Goal: Task Accomplishment & Management: Manage account settings

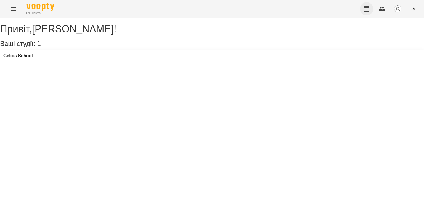
click at [367, 8] on icon "button" at bounding box center [366, 9] width 7 height 7
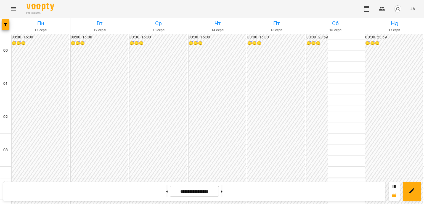
scroll to position [524, 0]
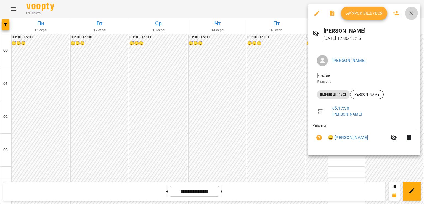
click at [412, 10] on icon "button" at bounding box center [411, 13] width 7 height 7
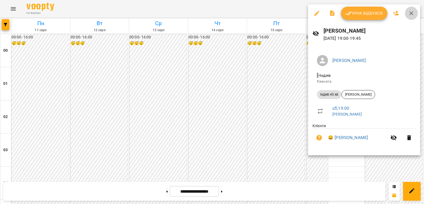
click at [408, 12] on icon "button" at bounding box center [411, 13] width 7 height 7
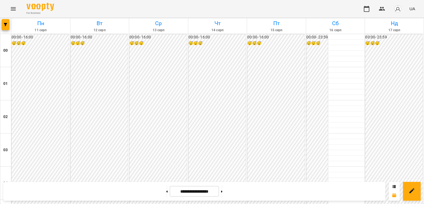
scroll to position [552, 0]
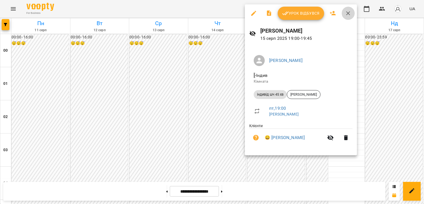
click at [345, 13] on icon "button" at bounding box center [348, 13] width 7 height 7
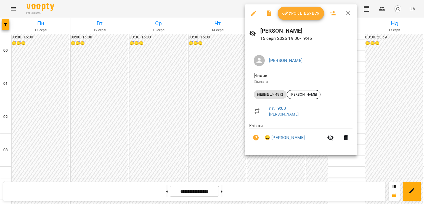
click at [299, 10] on span "Урок відбувся" at bounding box center [301, 13] width 38 height 7
